Goal: Task Accomplishment & Management: Use online tool/utility

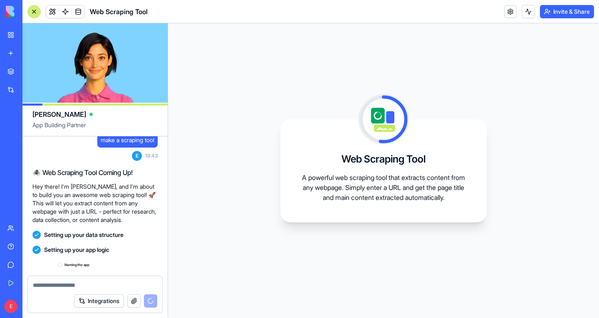
scroll to position [54, 0]
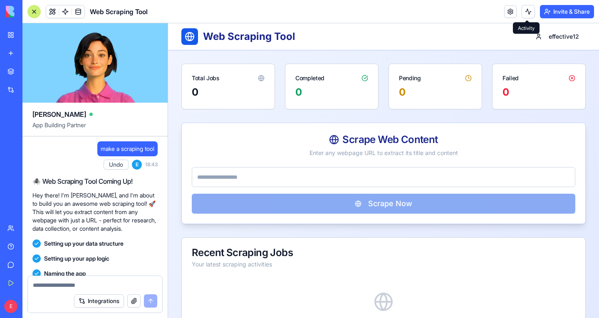
click at [527, 15] on button at bounding box center [528, 11] width 13 height 13
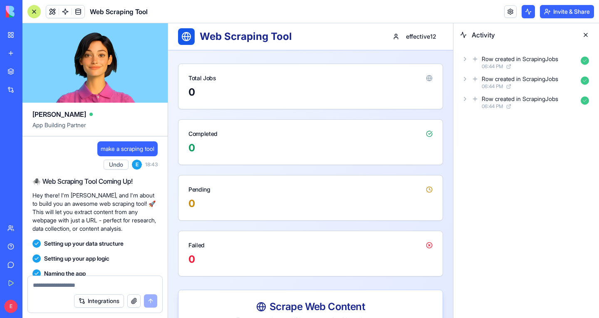
click at [524, 12] on button at bounding box center [528, 11] width 13 height 13
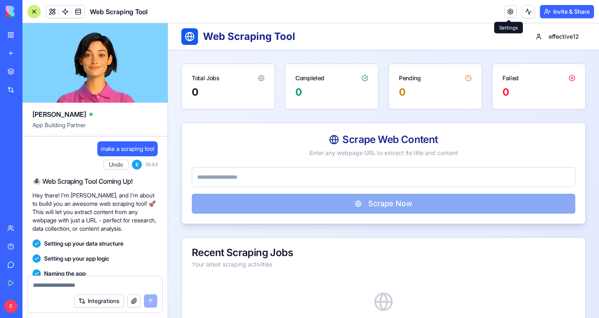
click at [513, 12] on link at bounding box center [510, 11] width 12 height 12
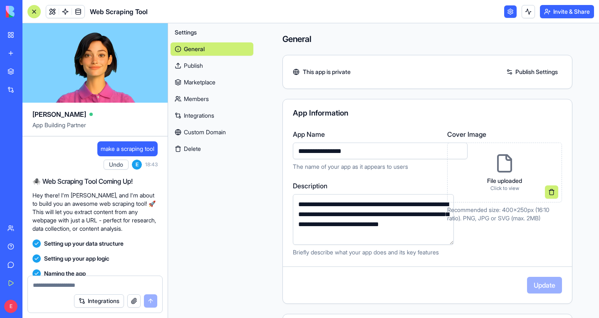
click at [509, 15] on link at bounding box center [510, 11] width 12 height 12
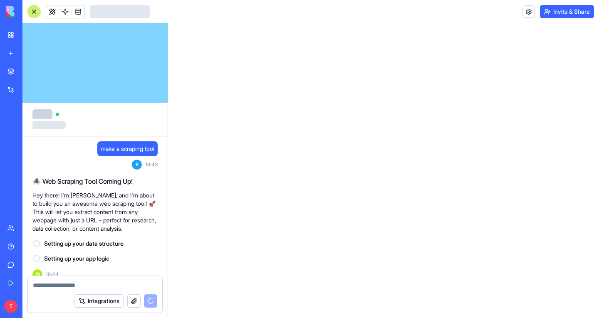
scroll to position [9, 0]
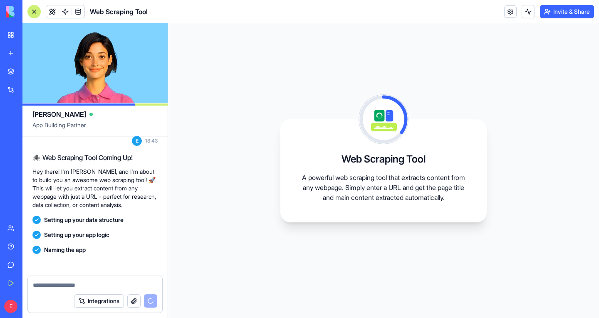
scroll to position [54, 0]
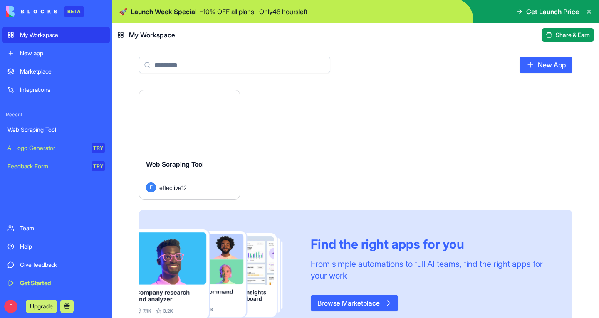
click at [46, 86] on div "Integrations" at bounding box center [62, 90] width 85 height 8
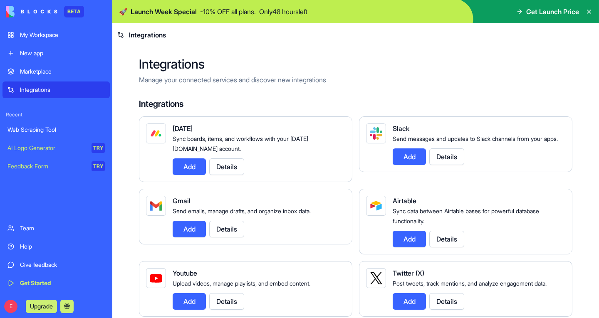
click at [23, 232] on div "Team" at bounding box center [62, 228] width 85 height 8
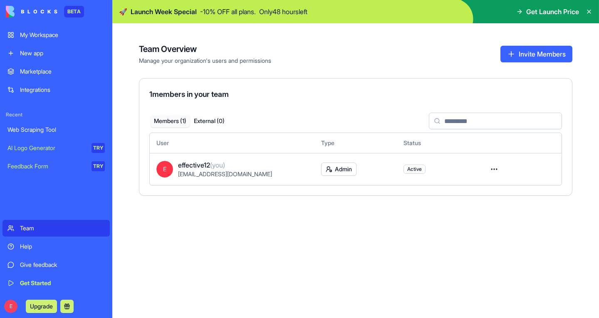
click at [46, 246] on div "Help" at bounding box center [62, 247] width 85 height 8
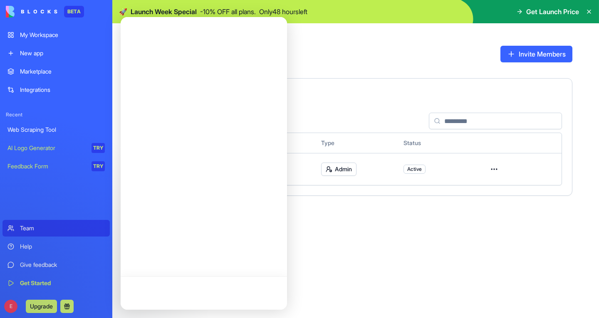
click at [302, 255] on div "Team Overview Manage your organization's users and permissions Invite Members 1…" at bounding box center [355, 170] width 487 height 295
click at [273, 56] on div at bounding box center [204, 163] width 166 height 293
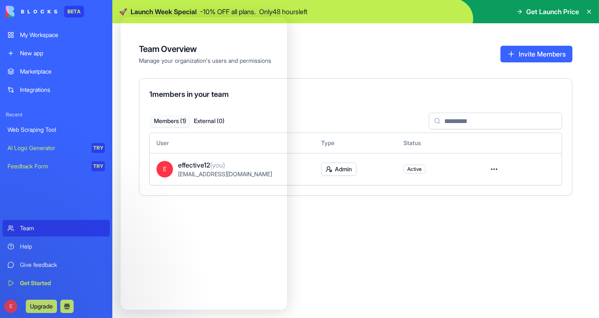
click at [32, 266] on div "Give feedback" at bounding box center [62, 265] width 85 height 8
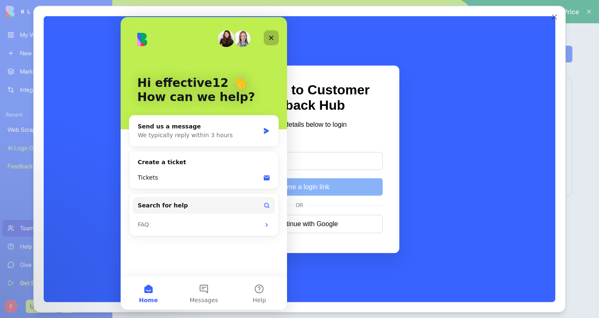
click at [275, 34] on div "Close" at bounding box center [271, 37] width 15 height 15
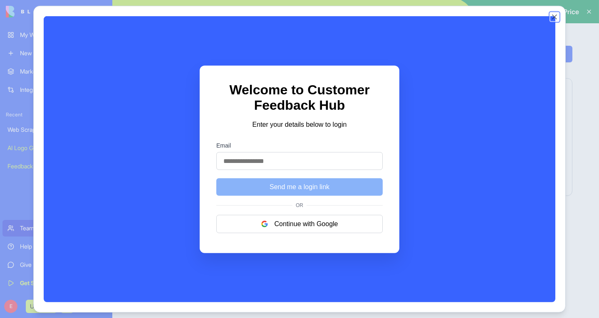
click at [554, 17] on button "Close" at bounding box center [555, 16] width 8 height 8
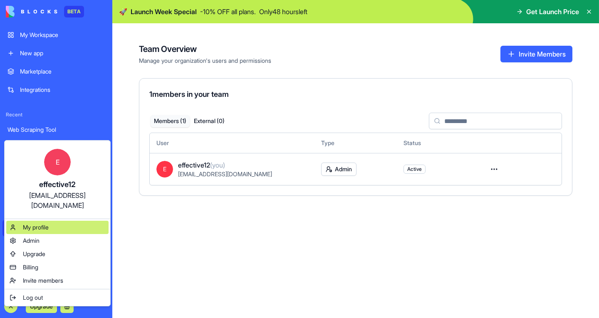
click at [46, 223] on span "My profile" at bounding box center [36, 227] width 26 height 8
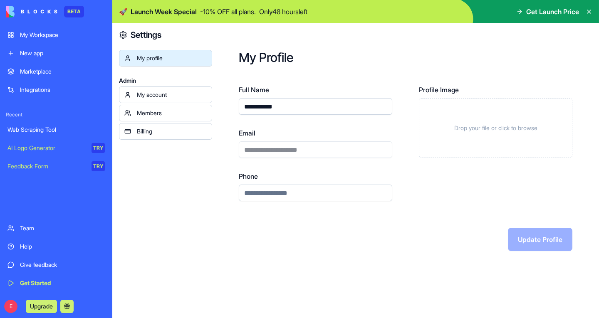
scroll to position [6, 0]
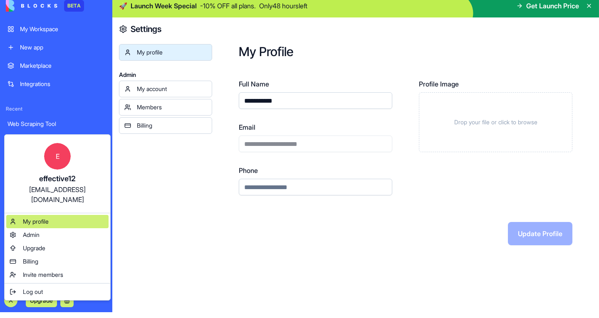
click at [45, 218] on span "My profile" at bounding box center [36, 222] width 26 height 8
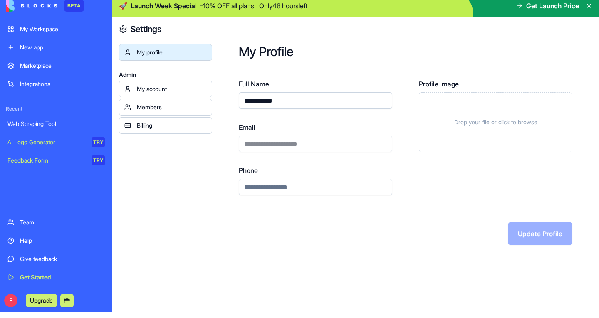
scroll to position [0, 0]
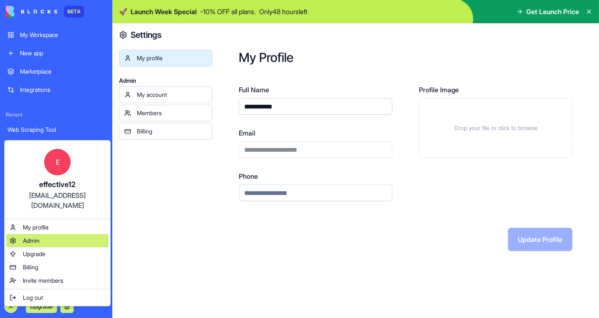
click at [35, 237] on span "Admin" at bounding box center [31, 241] width 17 height 8
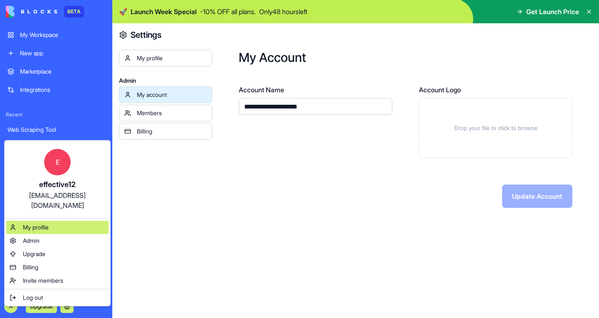
click at [30, 223] on span "My profile" at bounding box center [36, 227] width 26 height 8
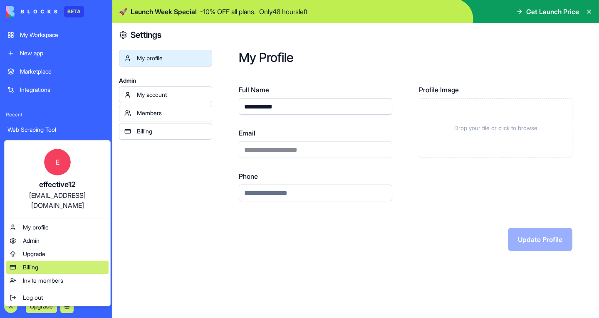
click at [30, 263] on span "Billing" at bounding box center [30, 267] width 15 height 8
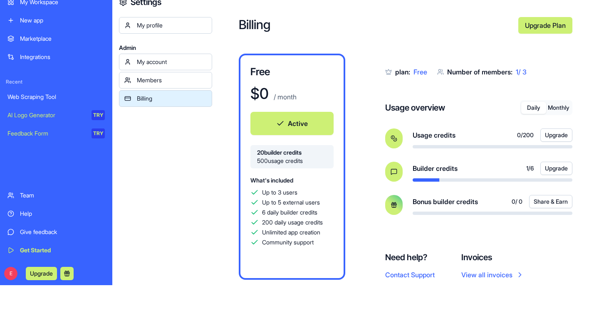
scroll to position [23, 0]
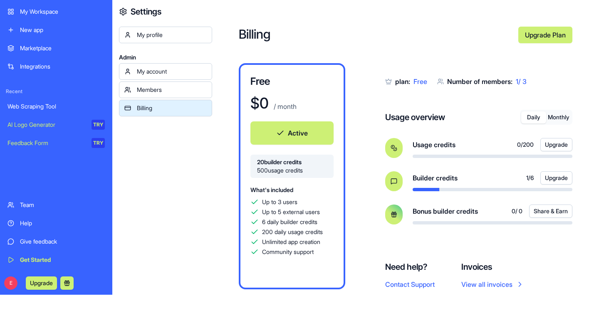
click at [3, 286] on div "E Upgrade" at bounding box center [55, 283] width 107 height 23
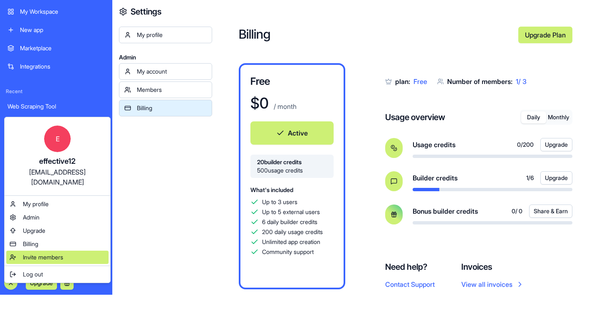
click at [43, 253] on span "Invite members" at bounding box center [43, 257] width 40 height 8
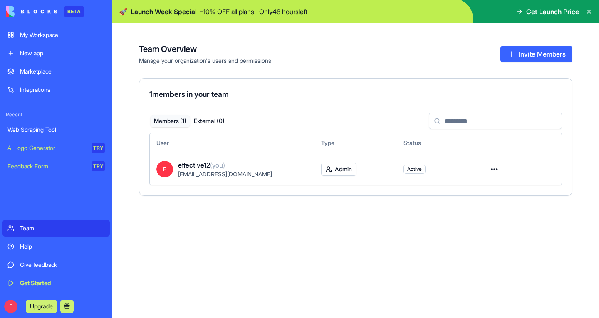
click at [28, 40] on link "My Workspace" at bounding box center [55, 35] width 107 height 17
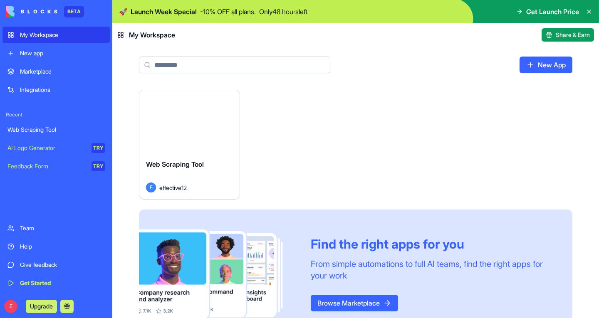
click at [213, 164] on div "Web Scraping Tool" at bounding box center [189, 170] width 87 height 23
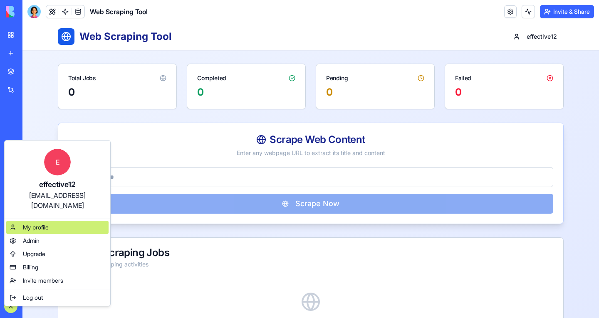
click at [32, 223] on span "My profile" at bounding box center [36, 227] width 26 height 8
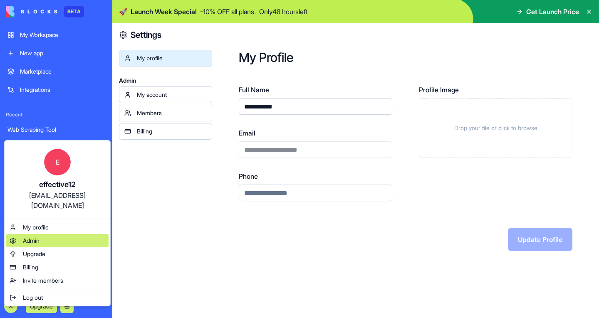
click at [36, 237] on span "Admin" at bounding box center [31, 241] width 17 height 8
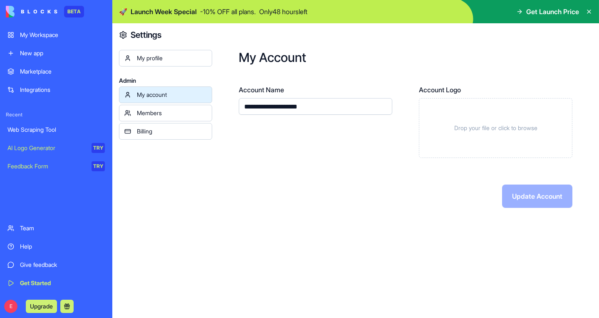
click at [156, 111] on div "Members" at bounding box center [172, 113] width 70 height 8
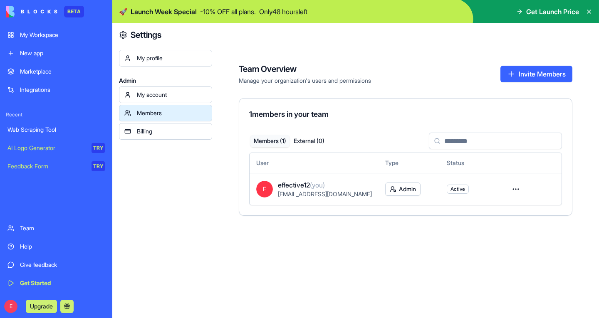
click at [149, 128] on div "Billing" at bounding box center [172, 131] width 70 height 8
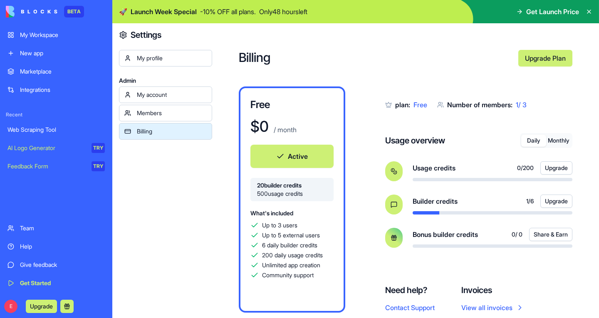
click at [151, 90] on link "My account" at bounding box center [165, 95] width 93 height 17
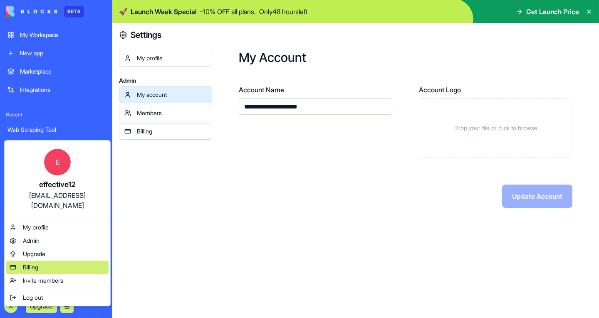
click at [38, 263] on span "Billing" at bounding box center [30, 267] width 15 height 8
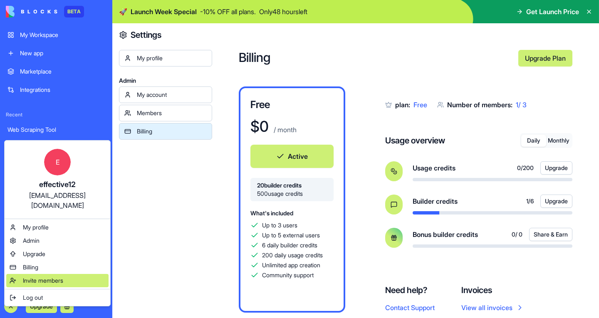
click at [44, 277] on span "Invite members" at bounding box center [43, 281] width 40 height 8
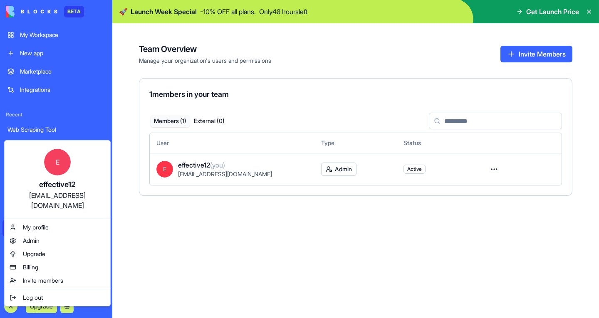
click at [111, 97] on html "BETA My Workspace New app Marketplace Integrations Recent Web Scraping Tool AI …" at bounding box center [299, 159] width 599 height 318
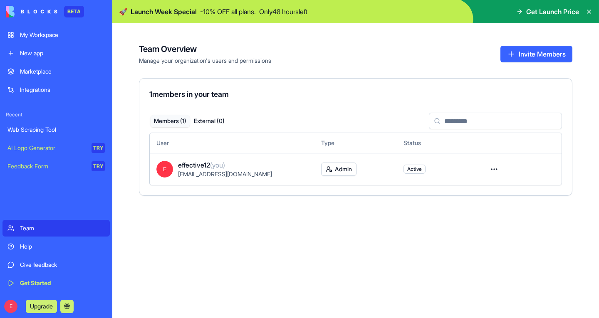
click at [25, 31] on div "My Workspace" at bounding box center [62, 35] width 85 height 8
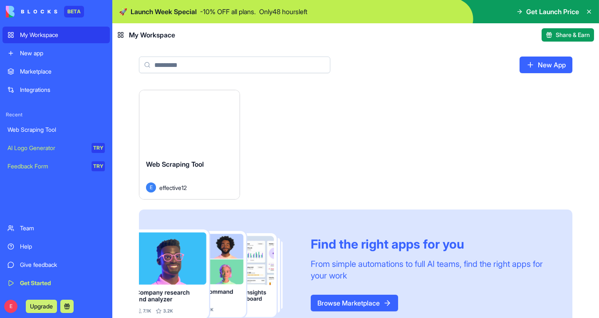
drag, startPoint x: 164, startPoint y: 120, endPoint x: 157, endPoint y: 114, distance: 8.3
click at [157, 114] on div "Launch" at bounding box center [189, 121] width 100 height 62
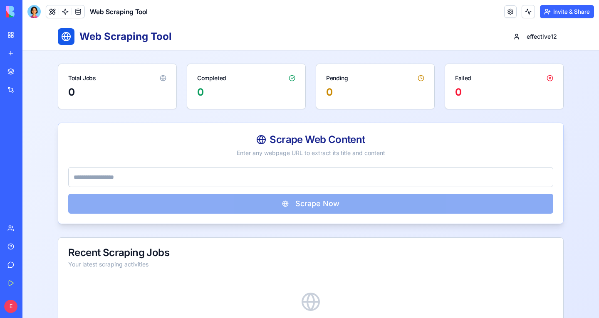
click at [12, 5] on div "BETA" at bounding box center [10, 11] width 17 height 23
click at [12, 15] on img at bounding box center [32, 12] width 52 height 12
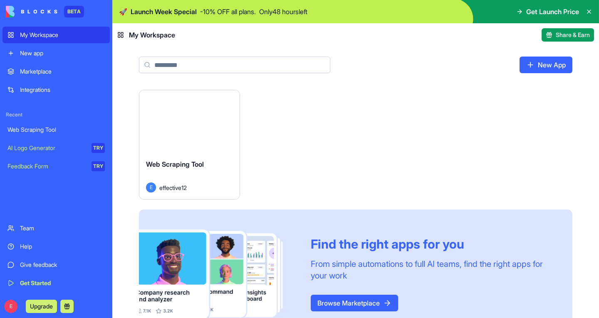
click at [471, 165] on div "Launch Web Scraping Tool E effective12 Find the right apps for you From simple …" at bounding box center [356, 214] width 434 height 249
click at [23, 134] on link "Web Scraping Tool" at bounding box center [55, 130] width 107 height 17
